Goal: Transaction & Acquisition: Purchase product/service

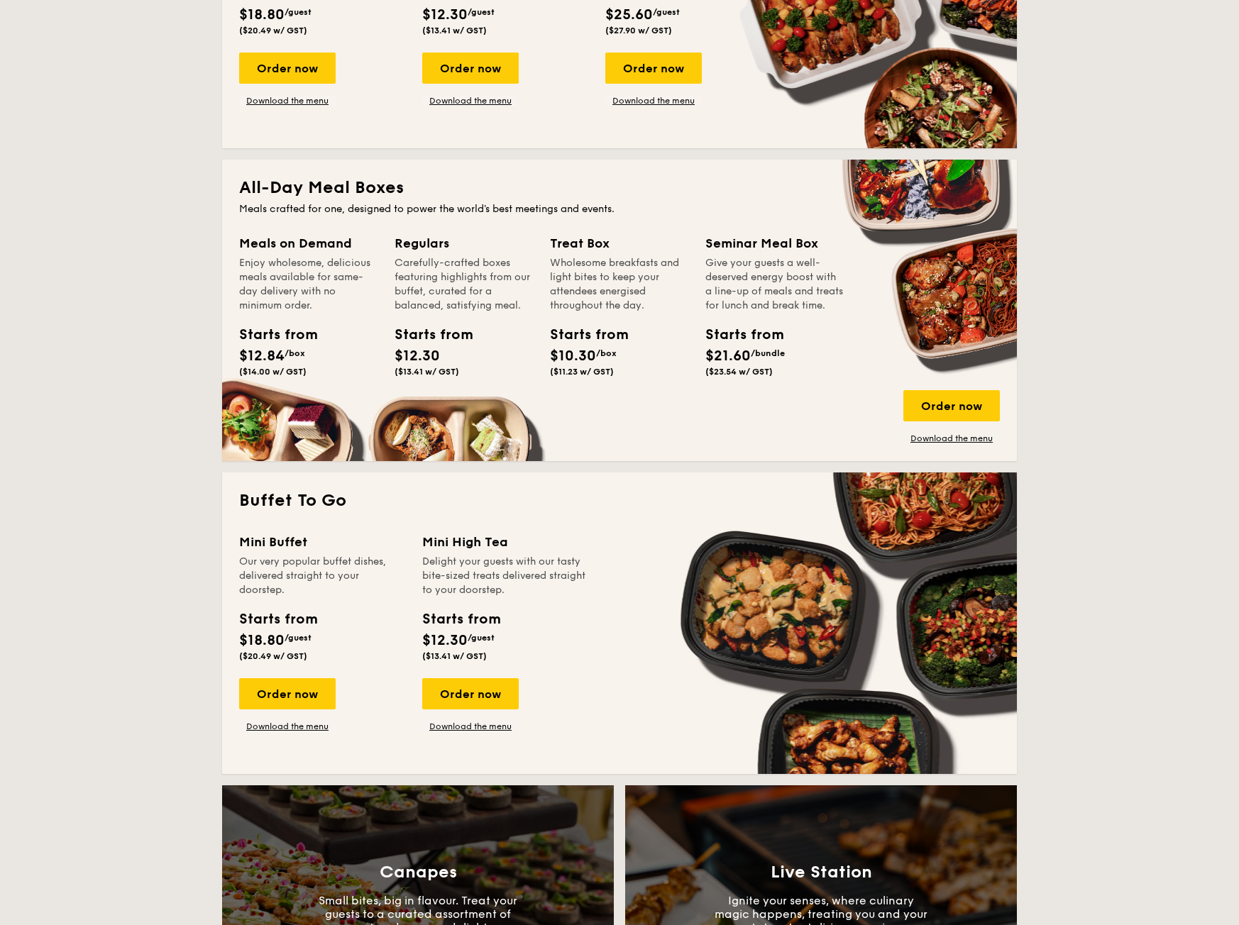
scroll to position [852, 0]
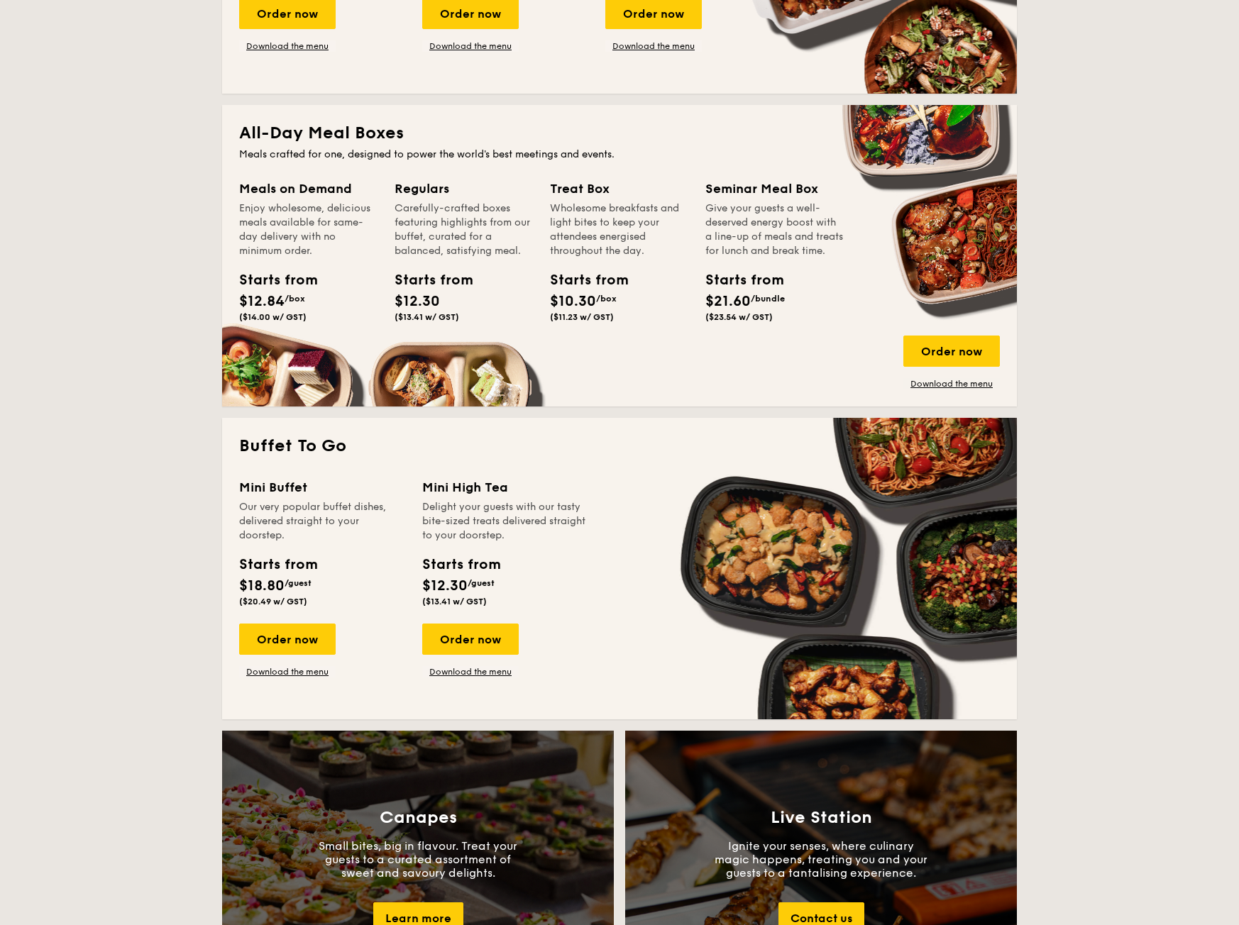
click at [301, 160] on div "Meals crafted for one, designed to power the world's best meetings and events." at bounding box center [619, 155] width 761 height 14
click at [944, 351] on div "Order now" at bounding box center [951, 351] width 97 height 31
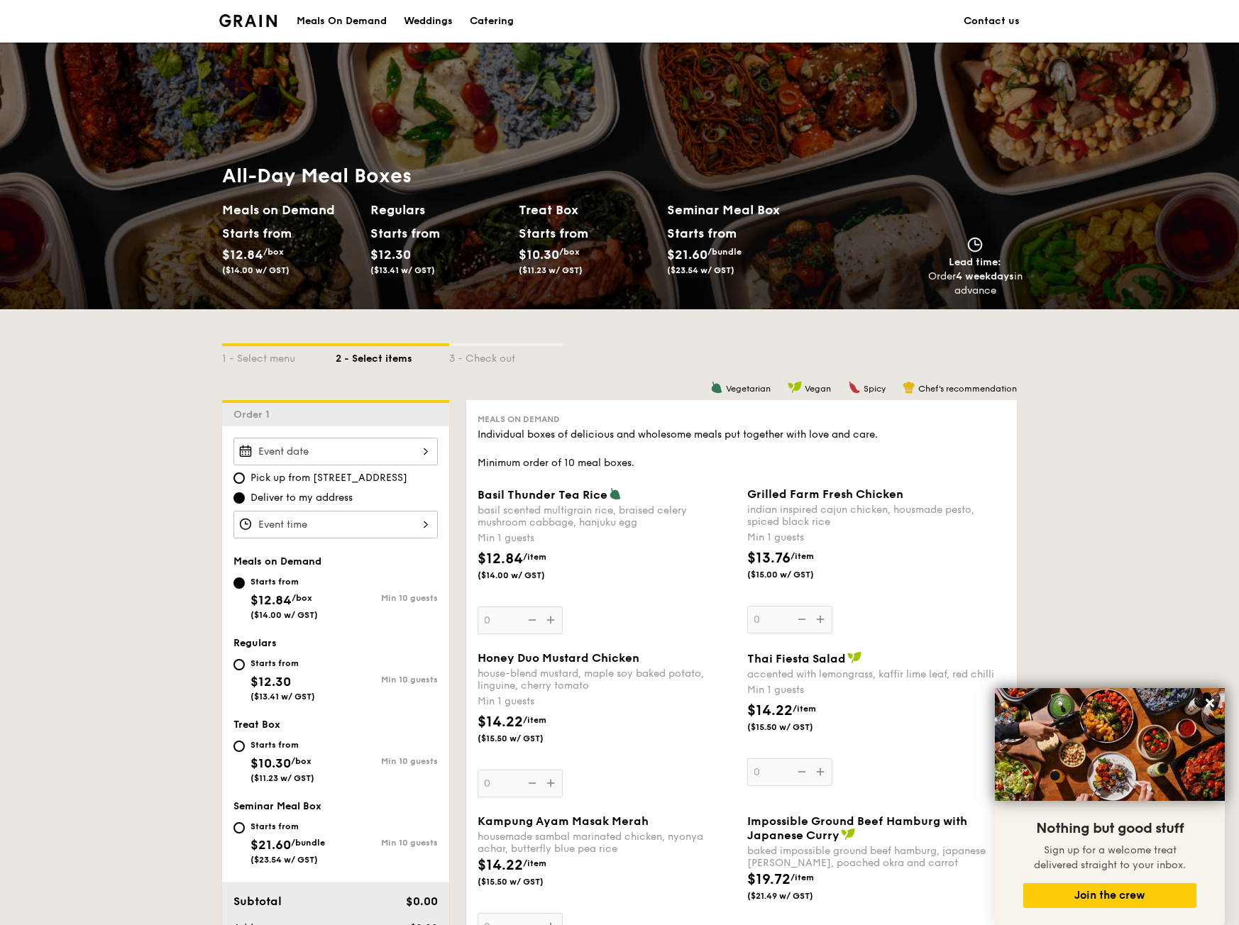
click at [385, 233] on div "Starts from" at bounding box center [401, 233] width 63 height 21
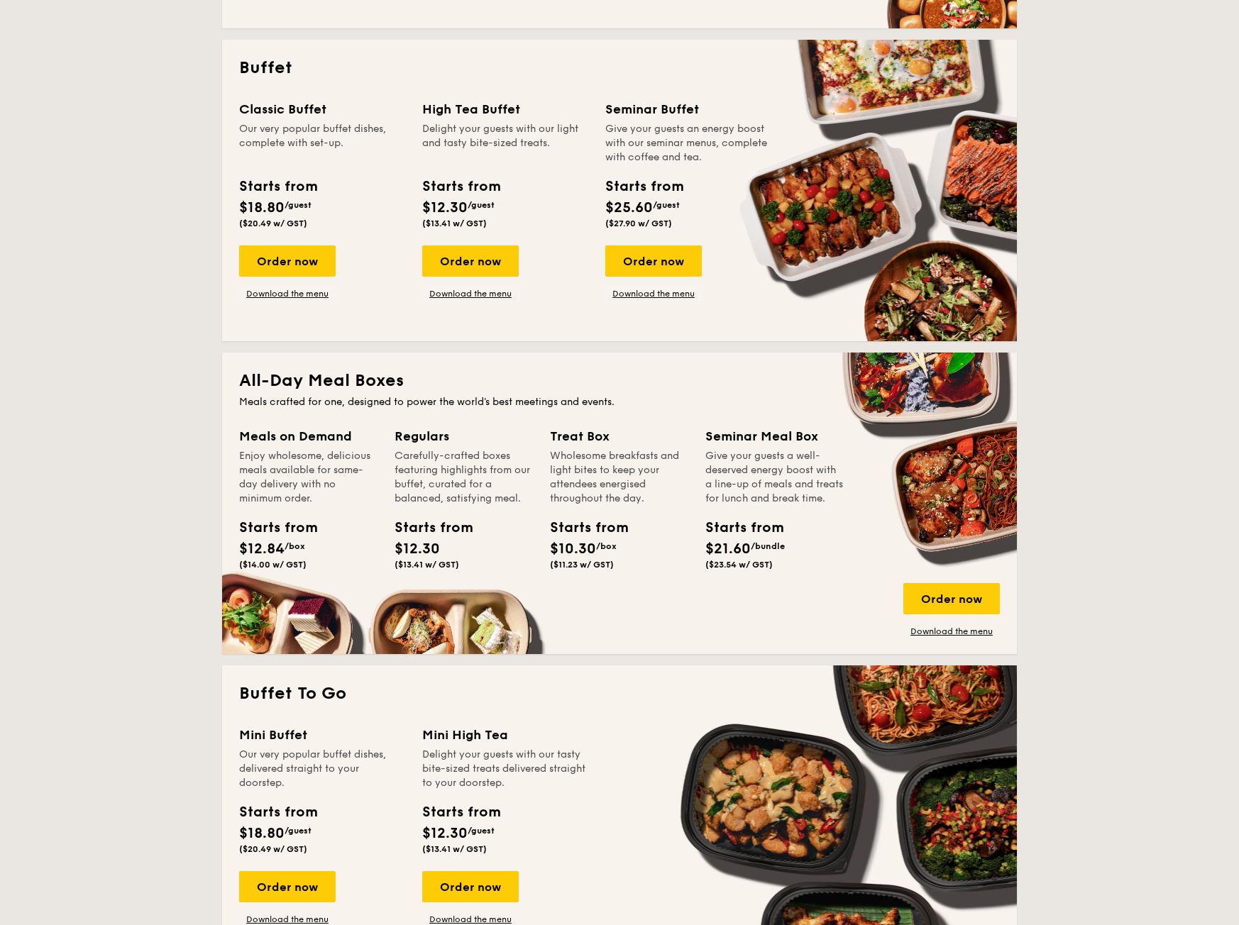
scroll to position [639, 0]
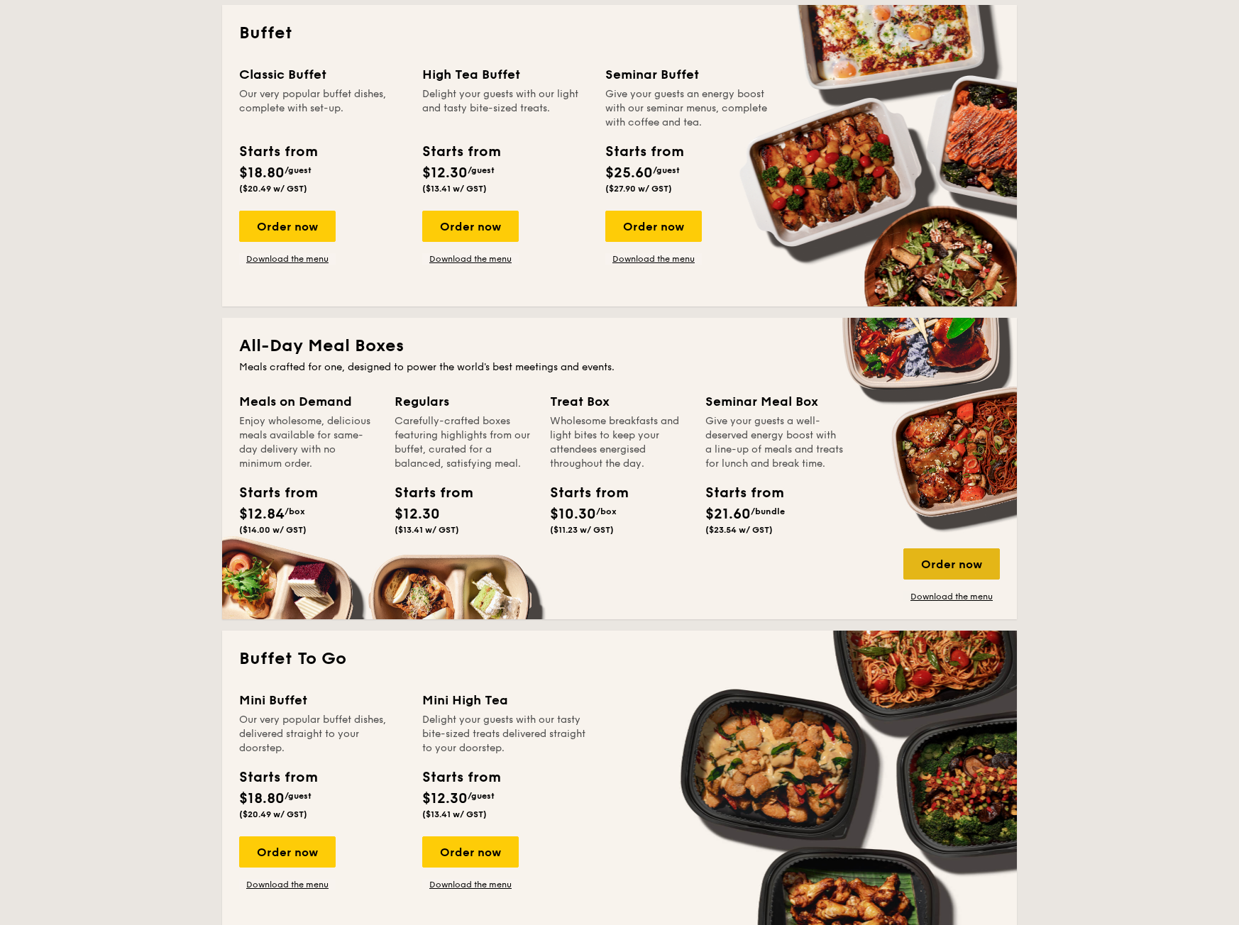
click at [941, 569] on div "Order now" at bounding box center [951, 564] width 97 height 31
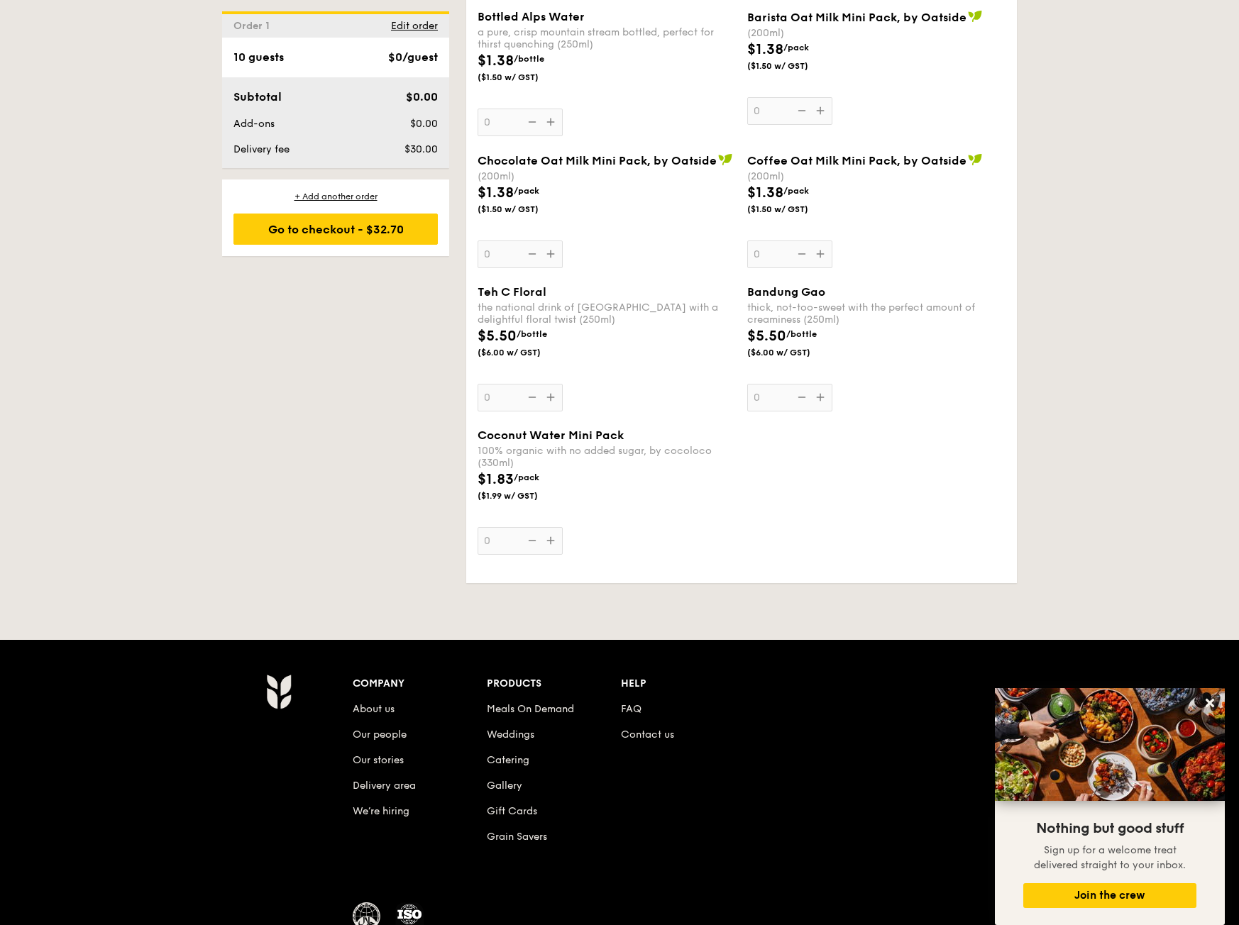
scroll to position [2641, 0]
